Goal: Task Accomplishment & Management: Use online tool/utility

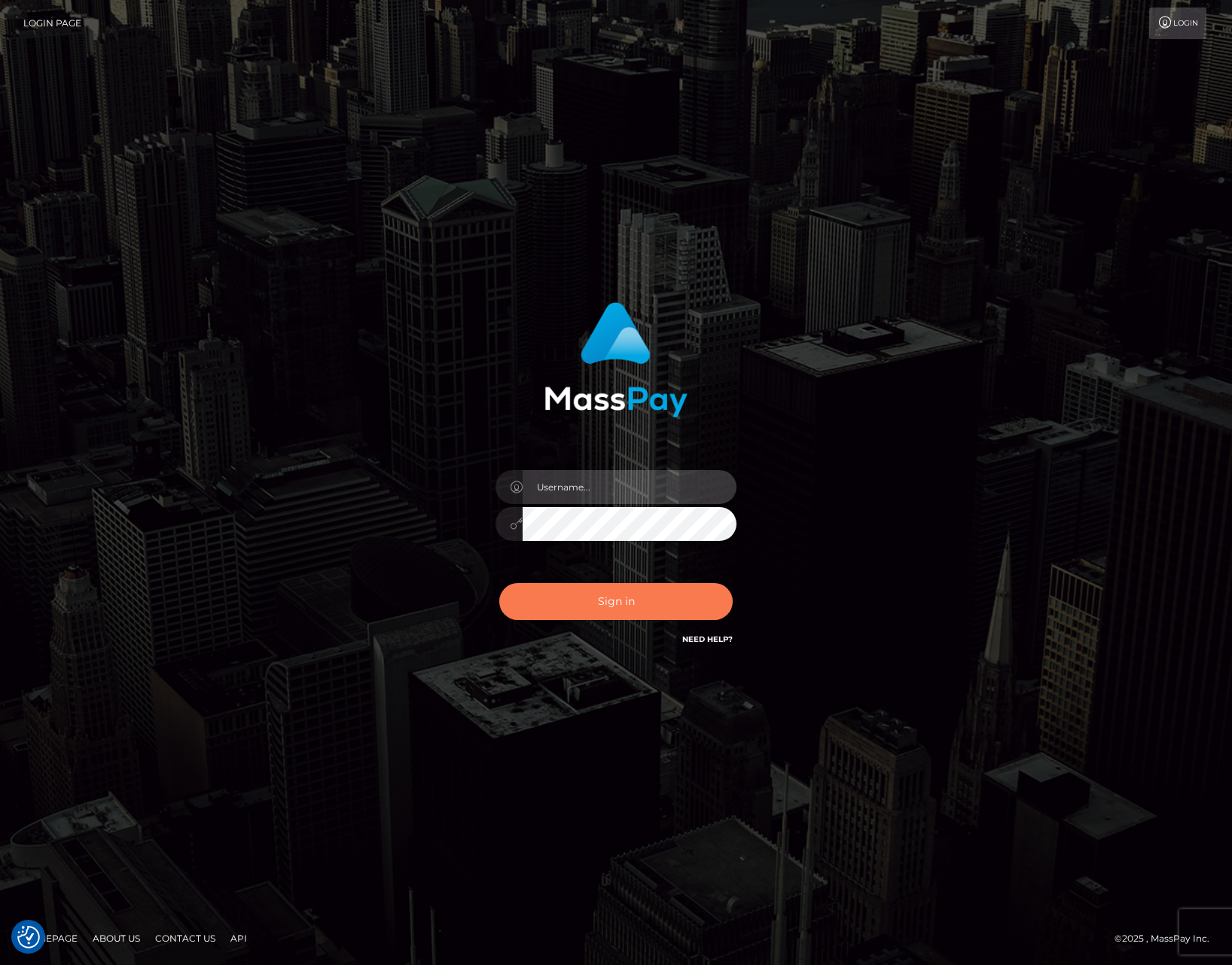
type input "tiana.whop"
click at [548, 595] on button "Sign in" at bounding box center [616, 602] width 234 height 37
type input "tiana.whop"
click at [676, 607] on button "Sign in" at bounding box center [616, 602] width 234 height 37
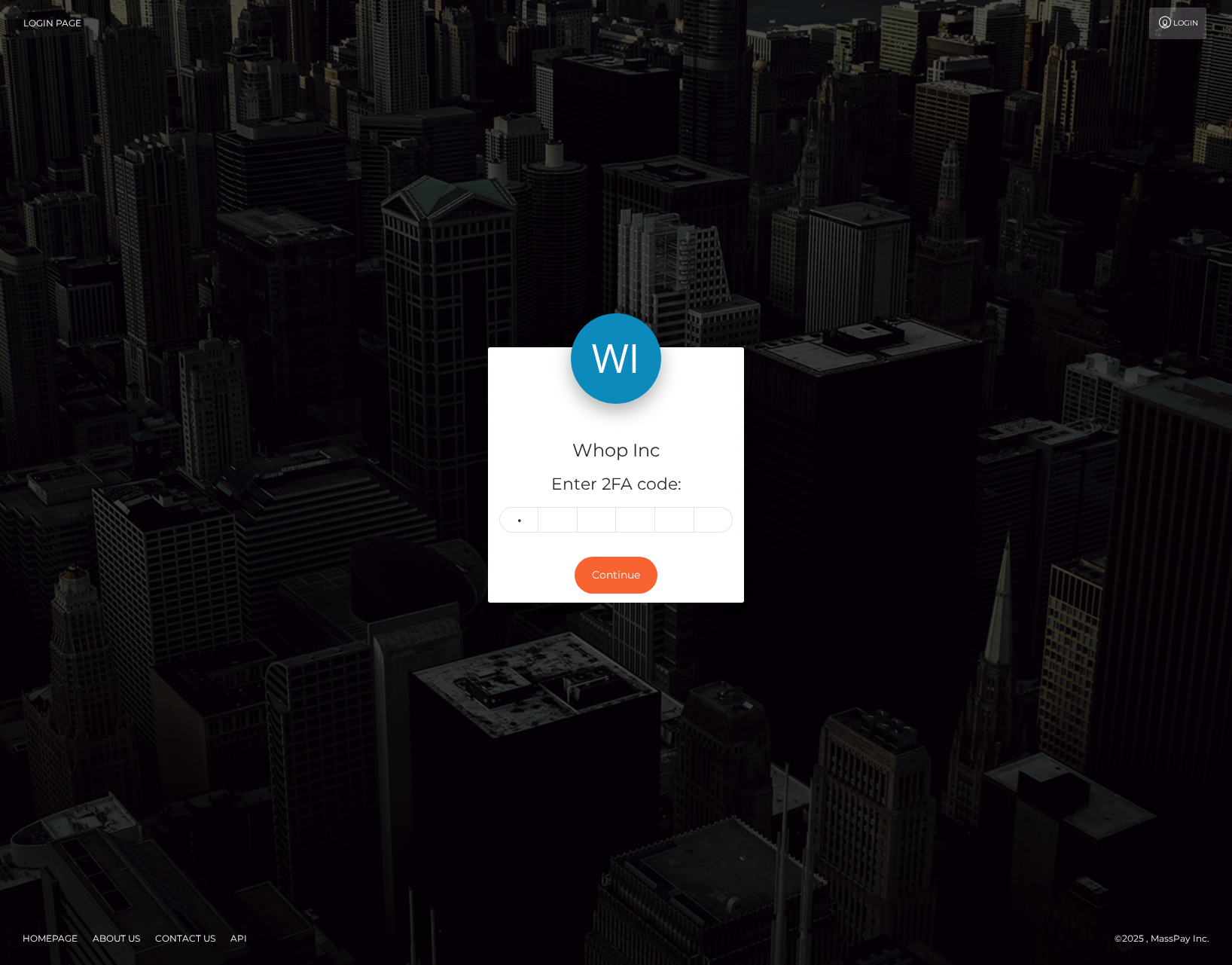
type input "0"
type input "7"
type input "3"
type input "7"
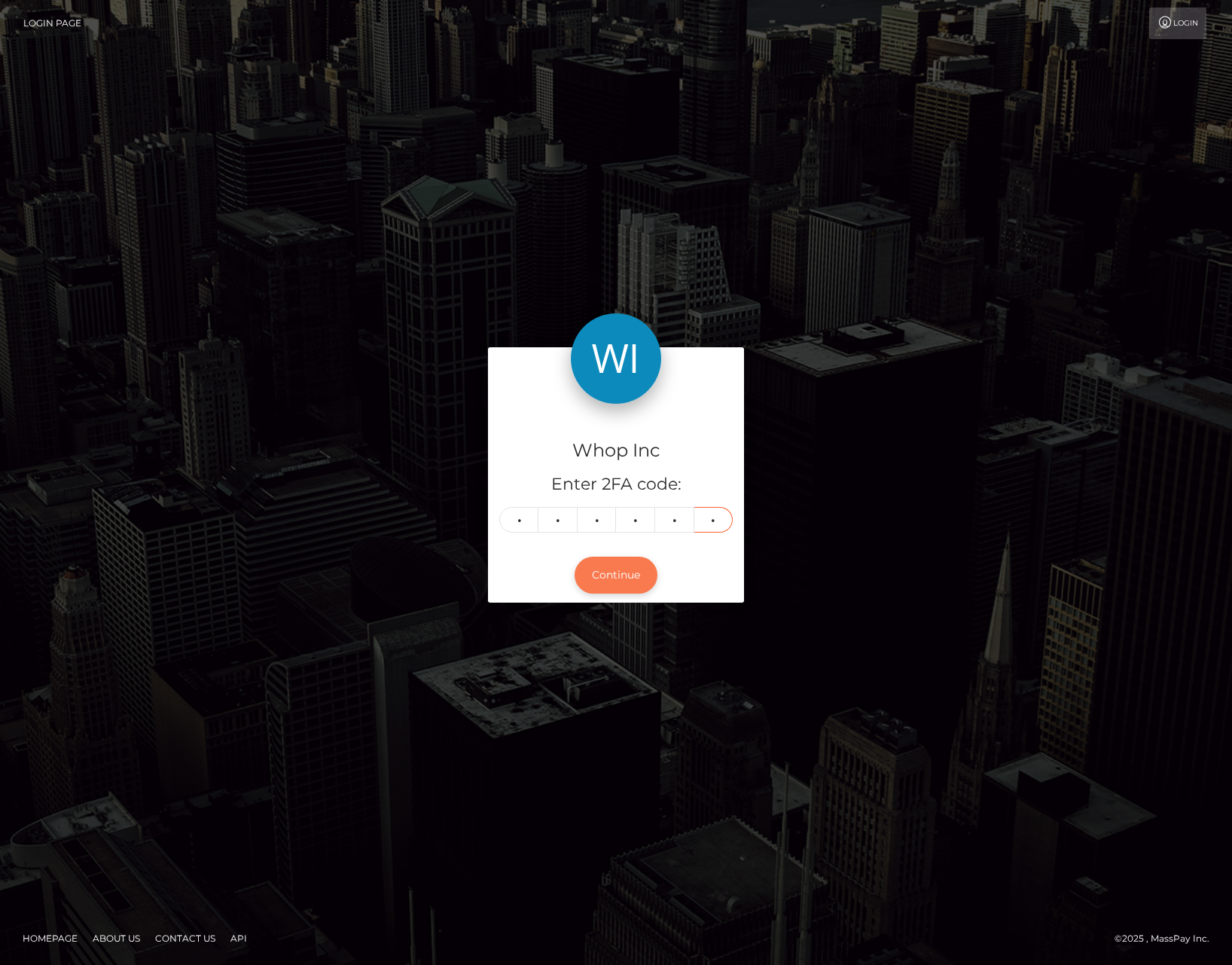
type input "5"
click at [645, 572] on button "Continue" at bounding box center [616, 576] width 83 height 37
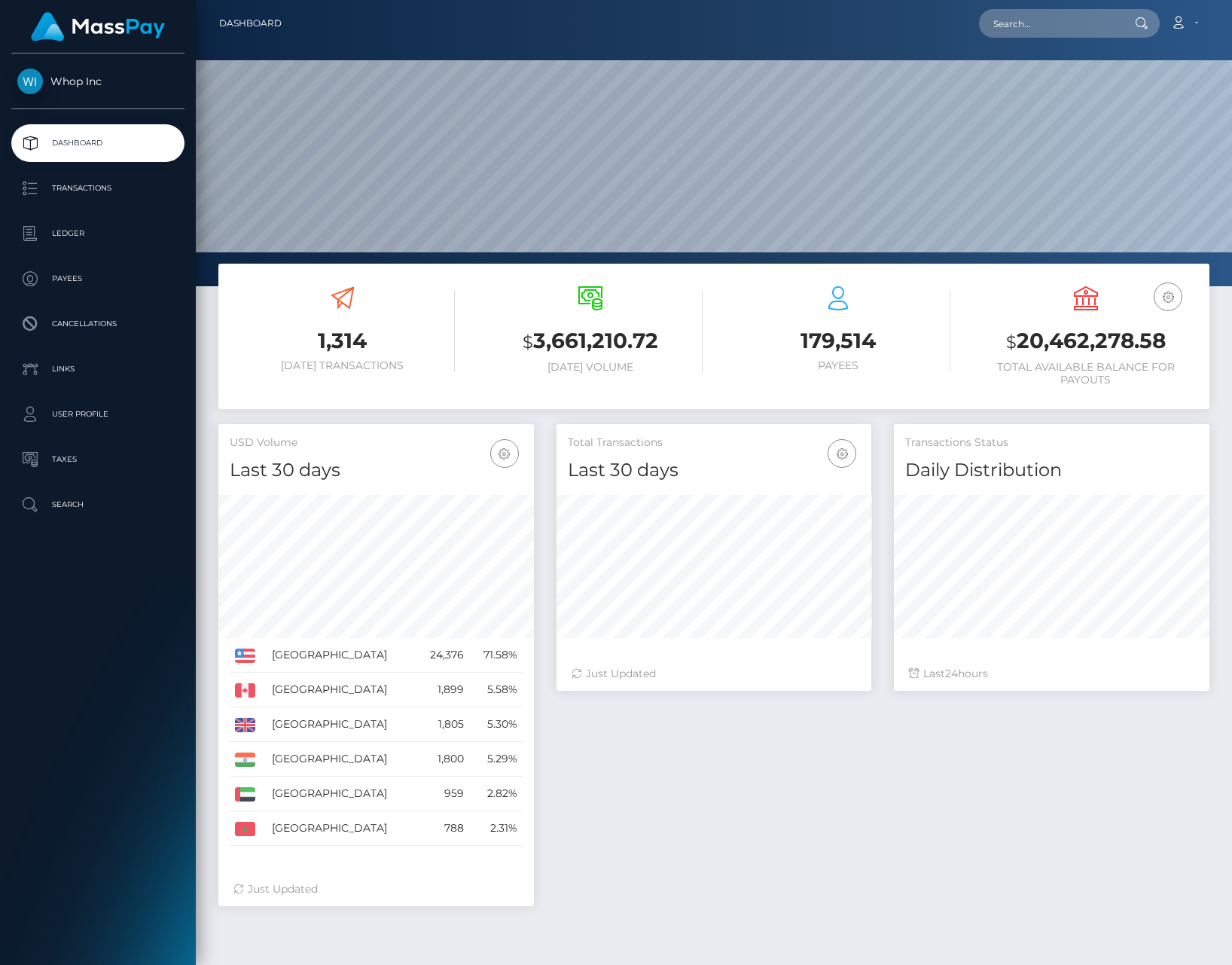
scroll to position [266, 316]
click at [1033, 23] on input "text" at bounding box center [1050, 23] width 142 height 29
paste input "poact_eh7tHrADF3gp"
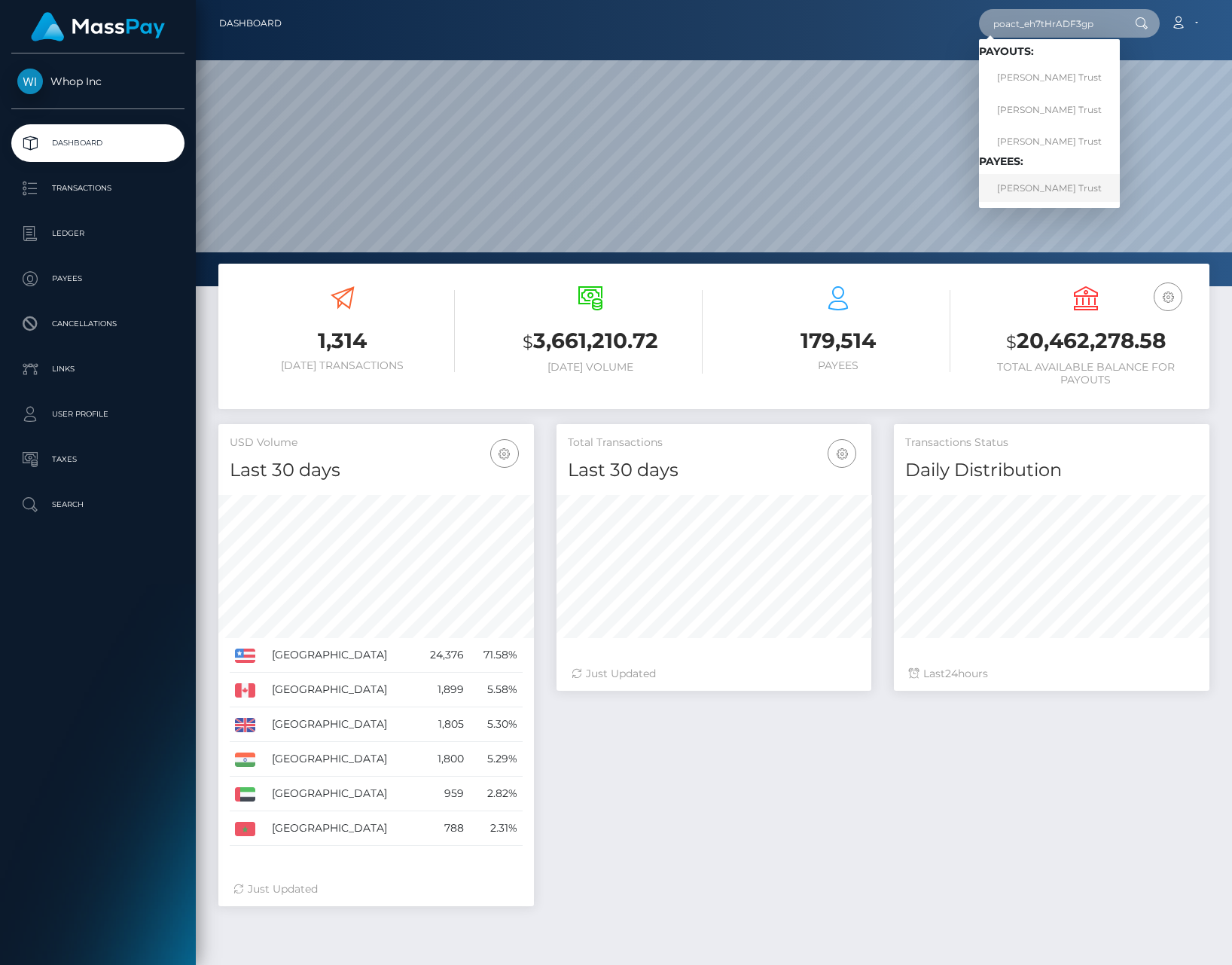
type input "poact_eh7tHrADF3gp"
click at [1038, 183] on link "Carter Trust" at bounding box center [1049, 188] width 141 height 28
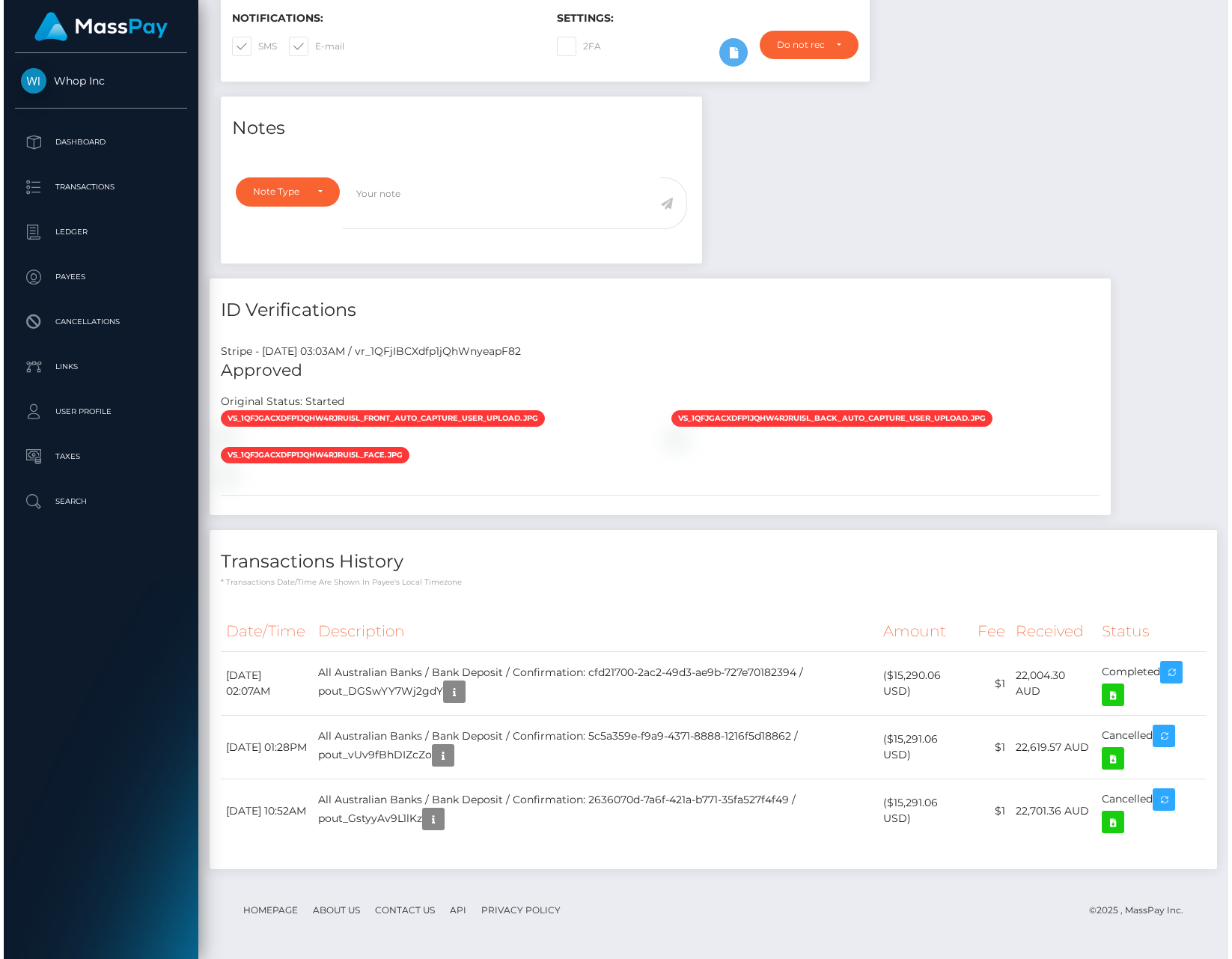
scroll to position [878, 0]
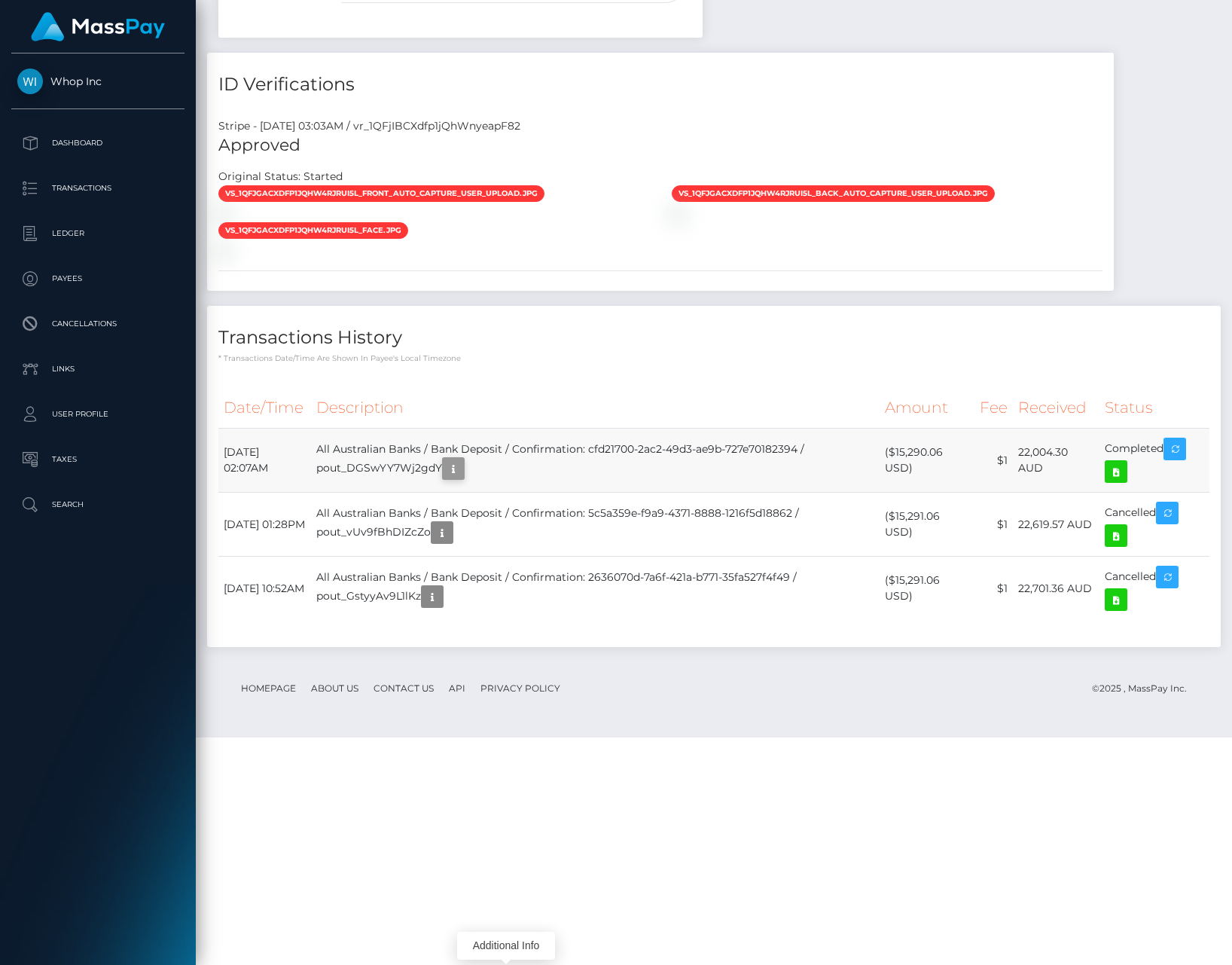
click at [463, 479] on icon "button" at bounding box center [453, 469] width 18 height 19
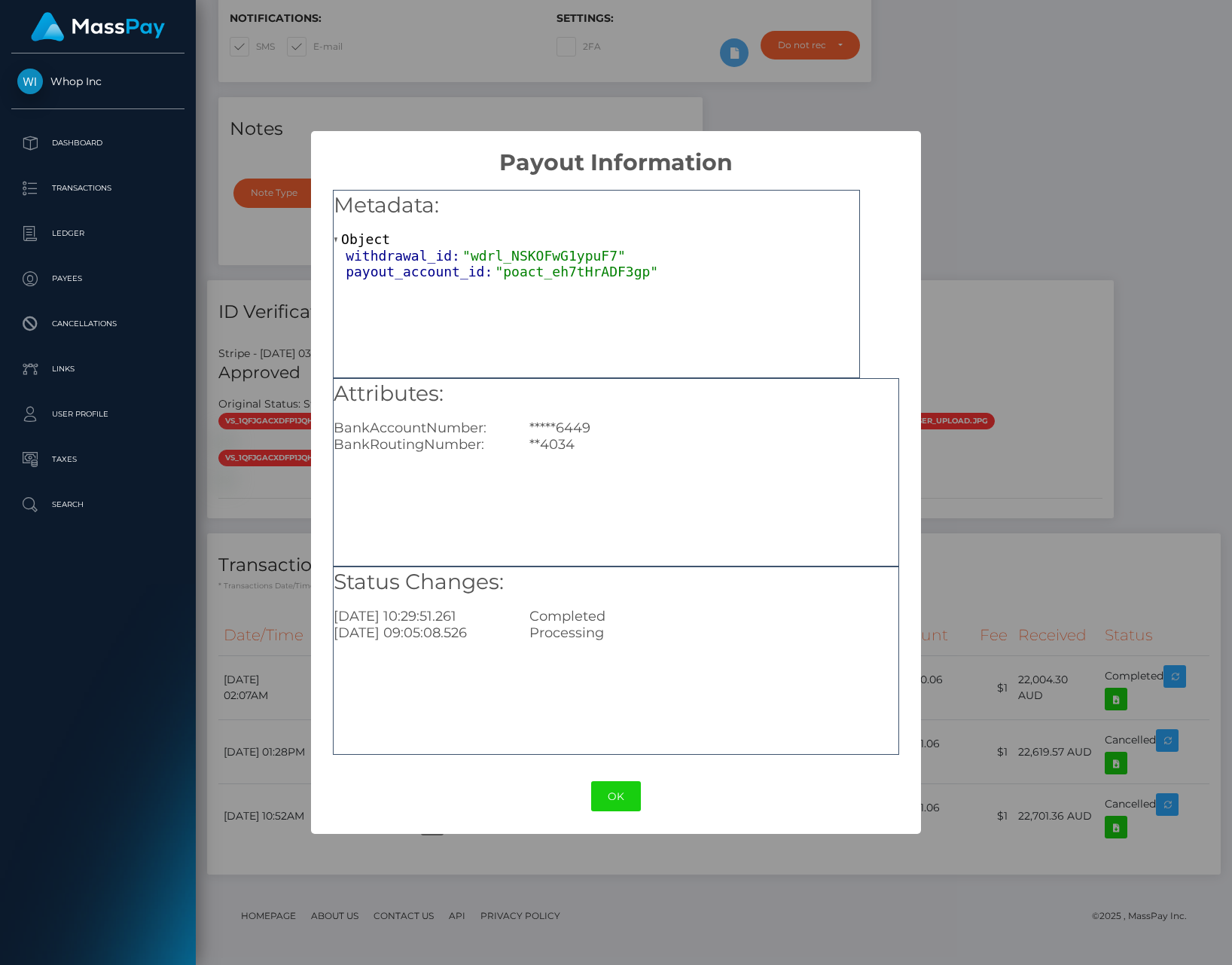
click at [1074, 570] on div "× Payout Information Metadata: Object withdrawal_id: "wdrl_NSKOFwG1ypuF7" payou…" at bounding box center [616, 482] width 1232 height 965
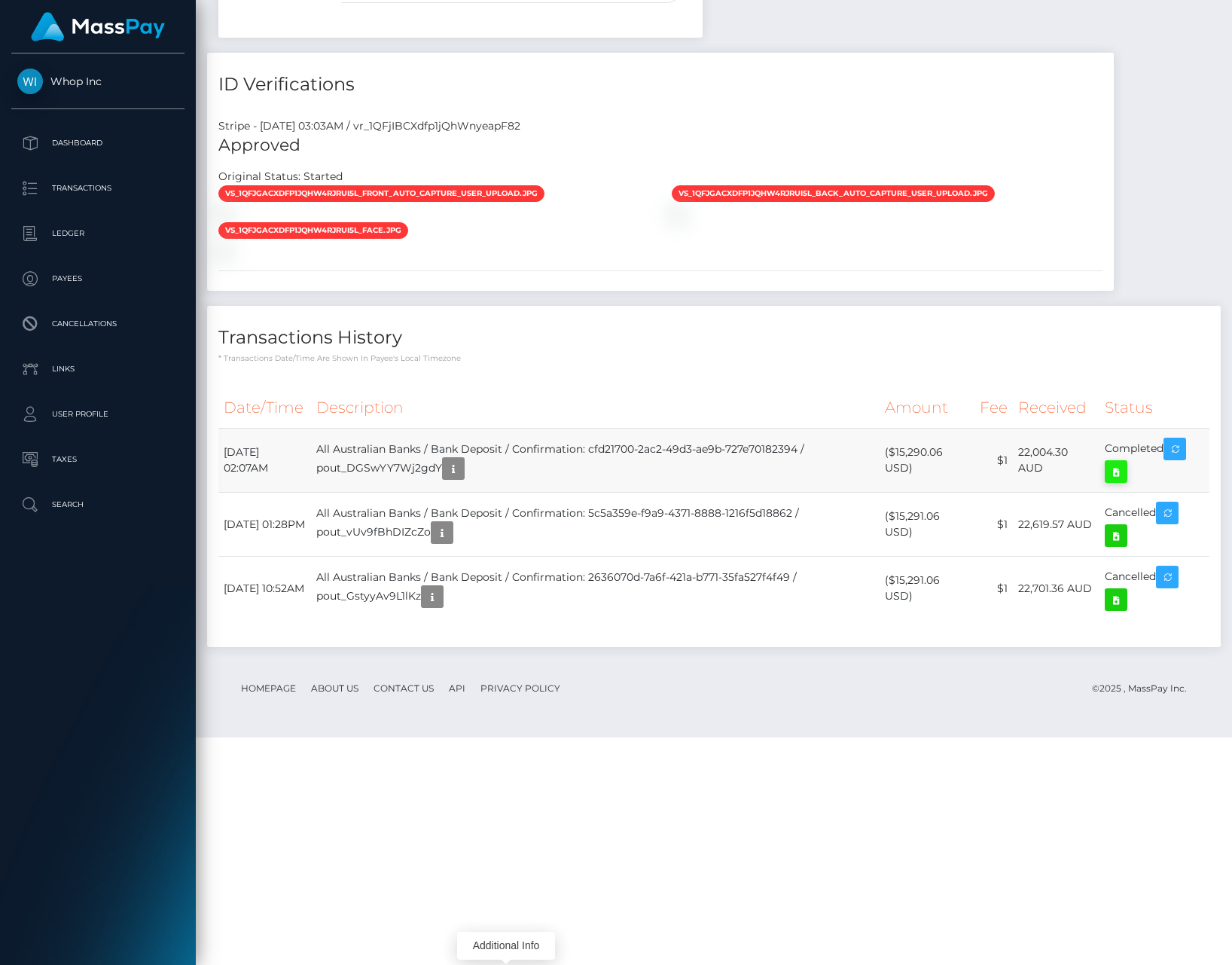
click at [1122, 482] on icon at bounding box center [1116, 472] width 18 height 19
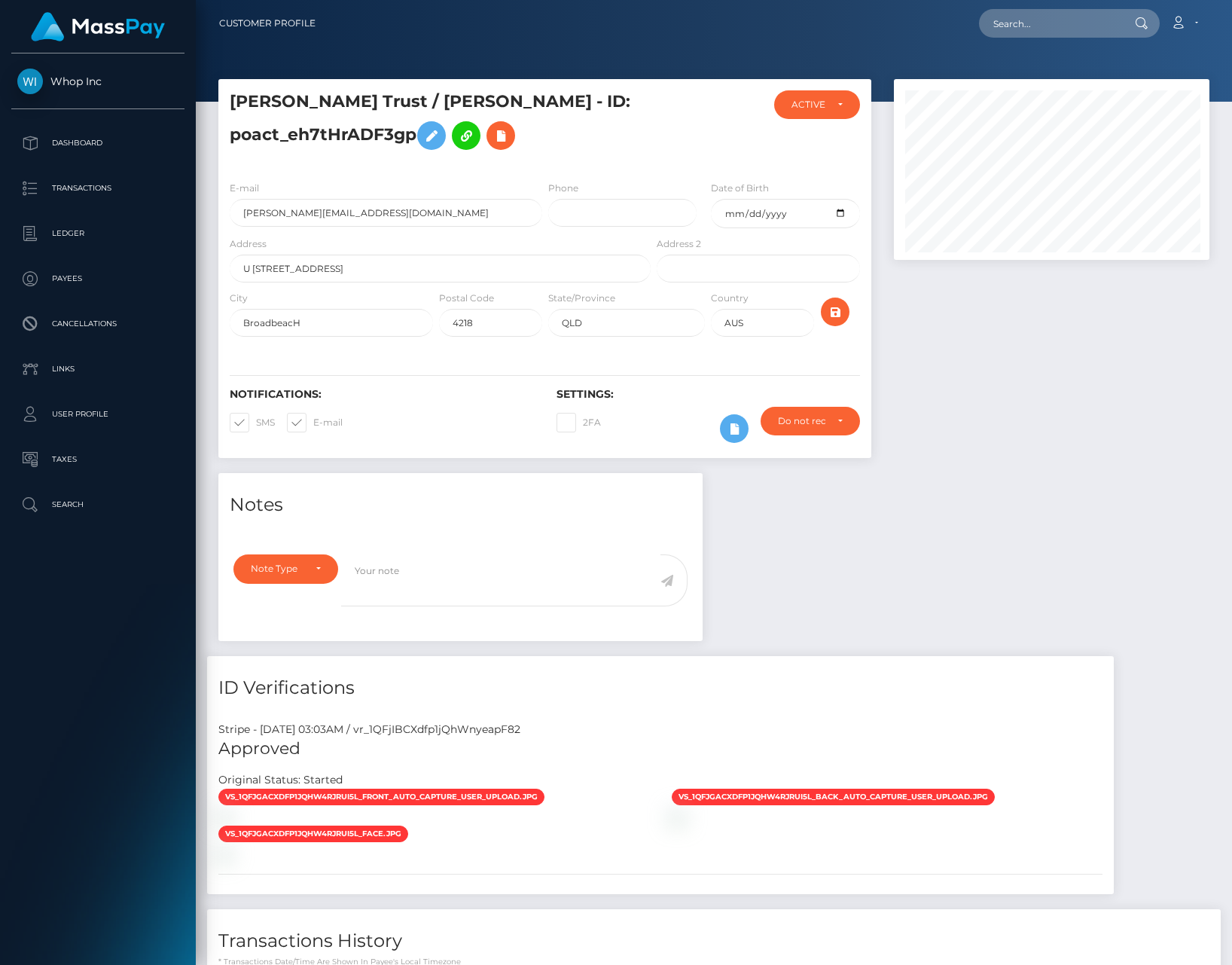
scroll to position [753275, 752937]
